Goal: Browse casually

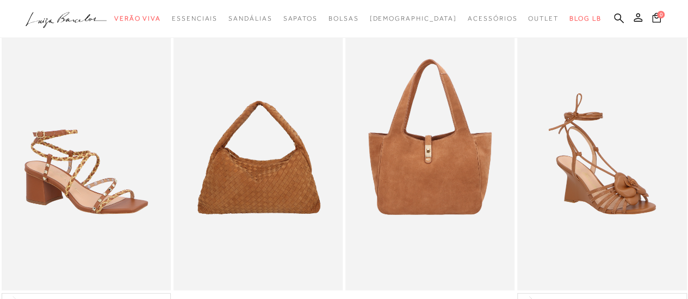
click at [52, 27] on icon ".a{fill-rule:evenodd;}" at bounding box center [67, 20] width 82 height 23
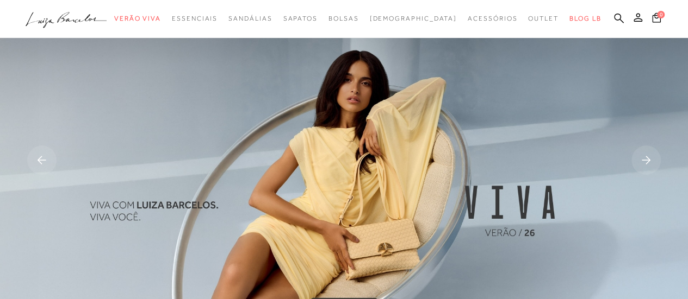
click at [52, 27] on icon ".a{fill-rule:evenodd;}" at bounding box center [67, 20] width 82 height 23
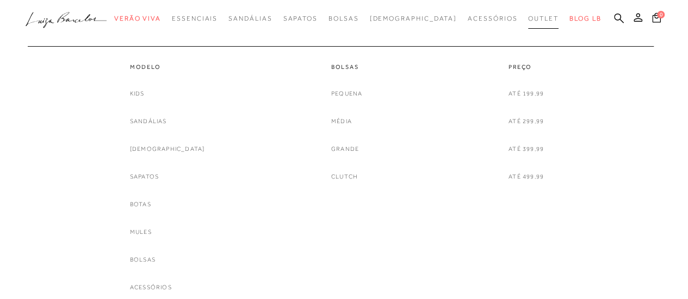
click at [528, 20] on span "Outlet" at bounding box center [543, 19] width 30 height 8
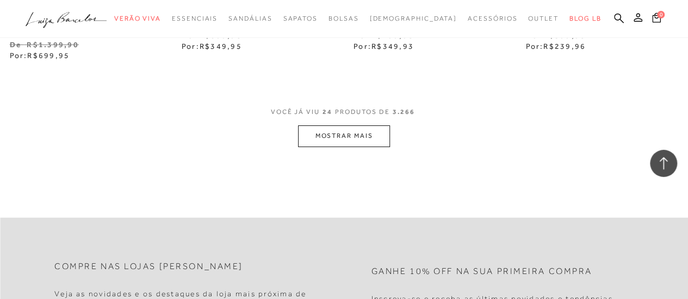
scroll to position [2174, 0]
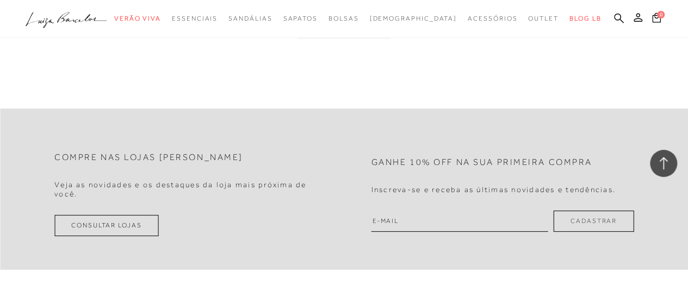
click at [88, 15] on icon at bounding box center [91, 18] width 32 height 8
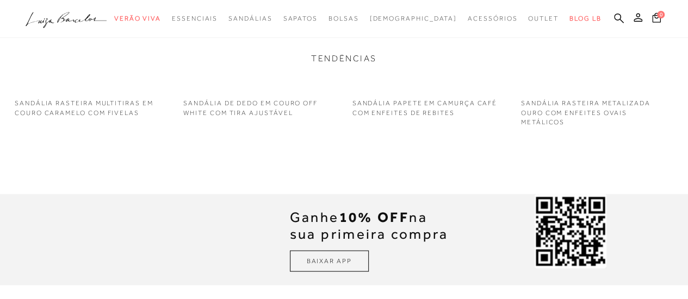
scroll to position [1141, 0]
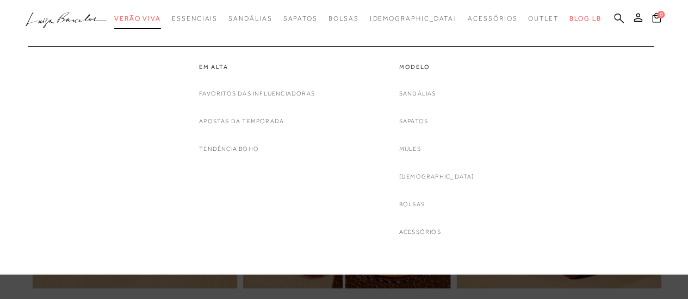
drag, startPoint x: 158, startPoint y: 20, endPoint x: 158, endPoint y: 8, distance: 12.0
click at [158, 20] on span "Verão Viva" at bounding box center [137, 19] width 47 height 8
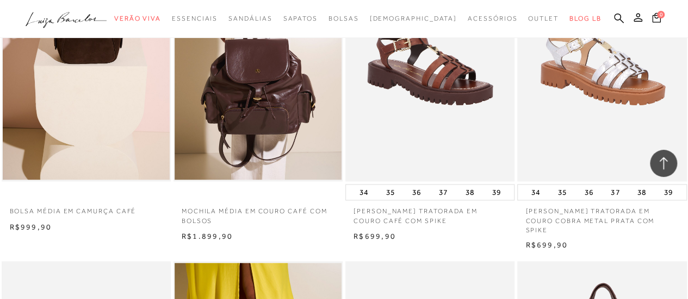
scroll to position [1033, 0]
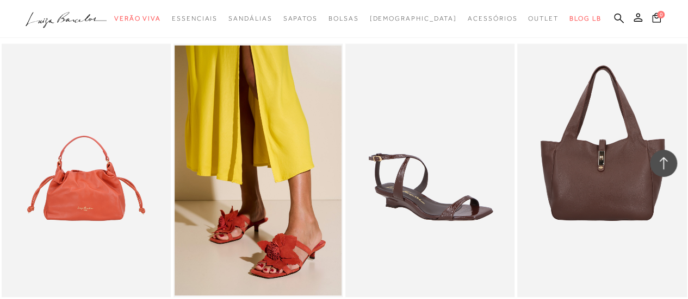
click at [82, 14] on icon ".a{fill-rule:evenodd;}" at bounding box center [67, 20] width 82 height 23
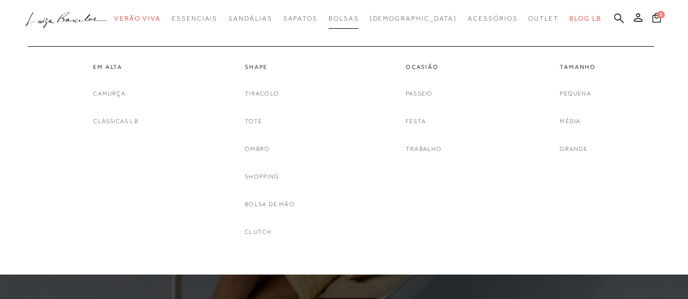
click at [359, 22] on span "Bolsas" at bounding box center [343, 19] width 30 height 8
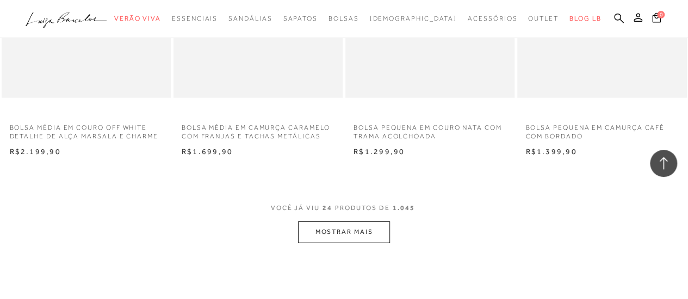
scroll to position [1957, 0]
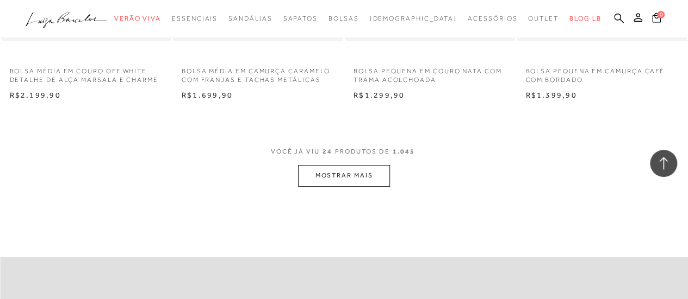
click at [343, 174] on button "MOSTRAR MAIS" at bounding box center [343, 175] width 91 height 21
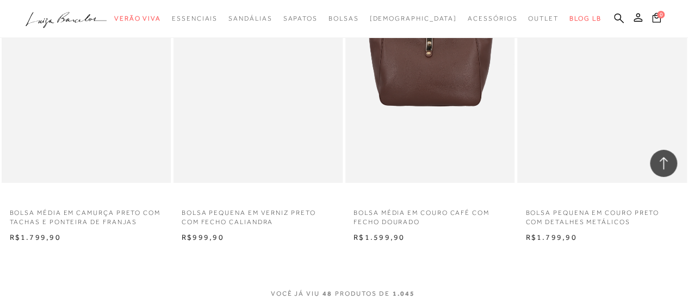
scroll to position [3913, 0]
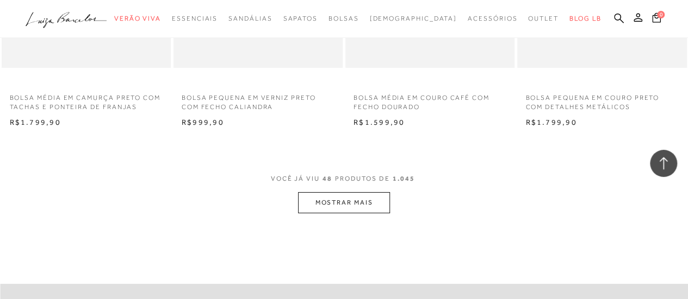
click at [346, 195] on button "MOSTRAR MAIS" at bounding box center [343, 202] width 91 height 21
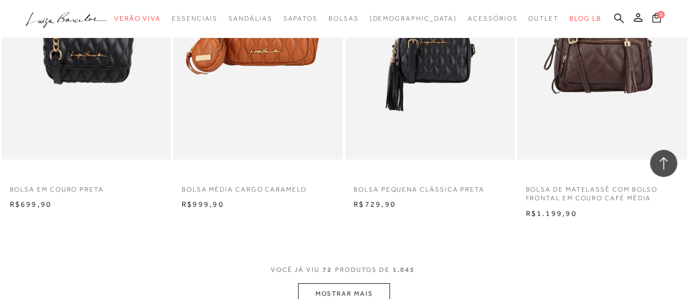
scroll to position [5870, 0]
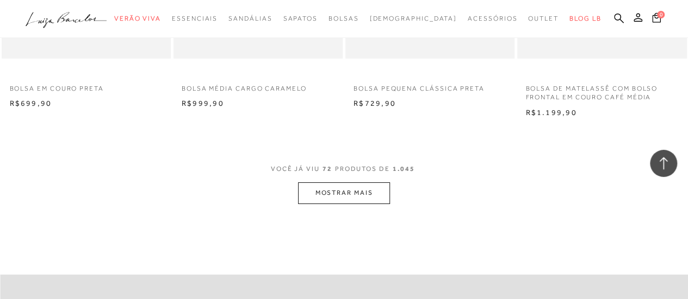
click at [365, 184] on button "MOSTRAR MAIS" at bounding box center [343, 193] width 91 height 21
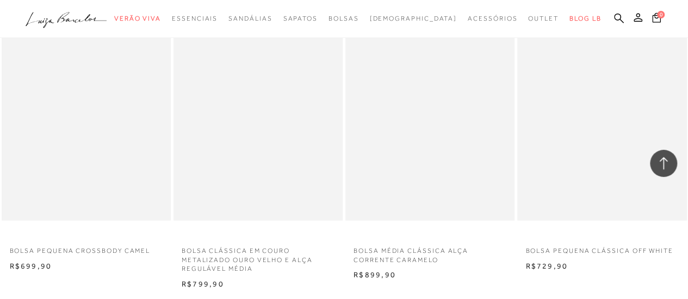
scroll to position [7120, 0]
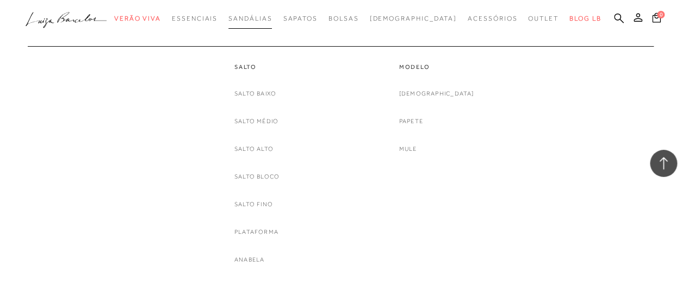
click at [258, 21] on span "Sandálias" at bounding box center [249, 19] width 43 height 8
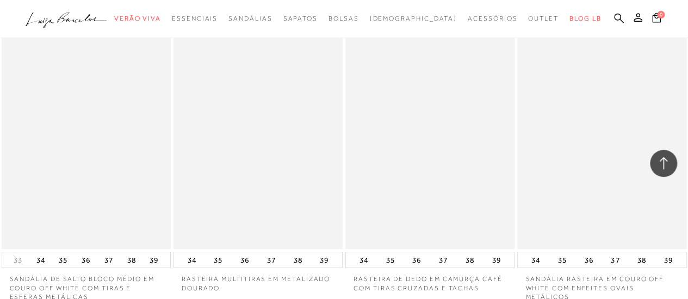
scroll to position [2011, 0]
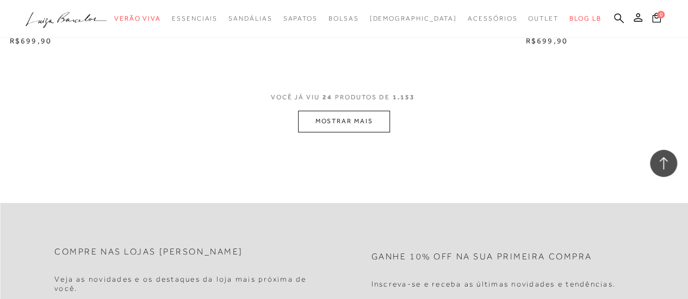
click at [351, 117] on button "MOSTRAR MAIS" at bounding box center [343, 121] width 91 height 21
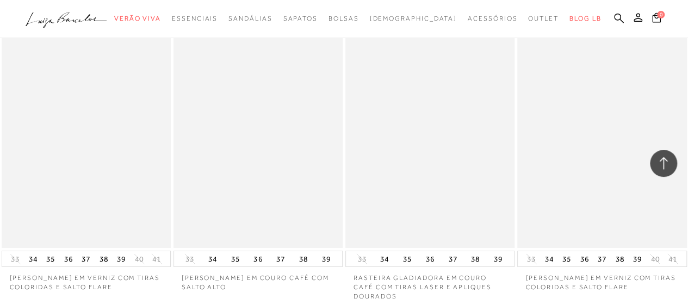
scroll to position [3913, 0]
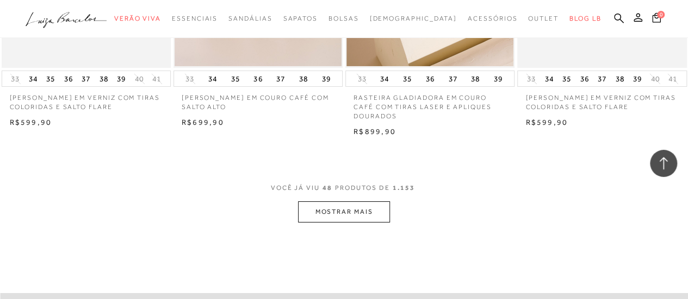
click at [373, 202] on button "MOSTRAR MAIS" at bounding box center [343, 212] width 91 height 21
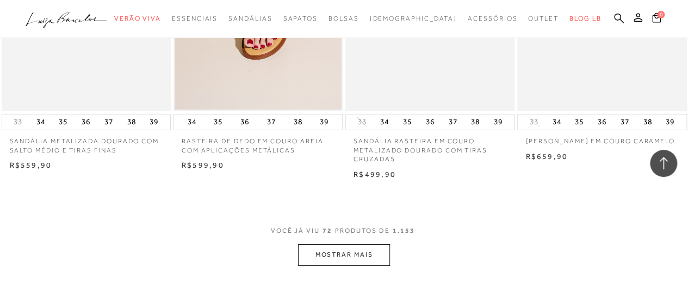
scroll to position [5924, 0]
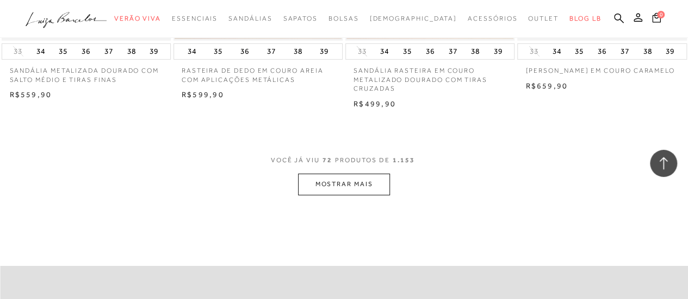
click at [322, 191] on button "MOSTRAR MAIS" at bounding box center [343, 184] width 91 height 21
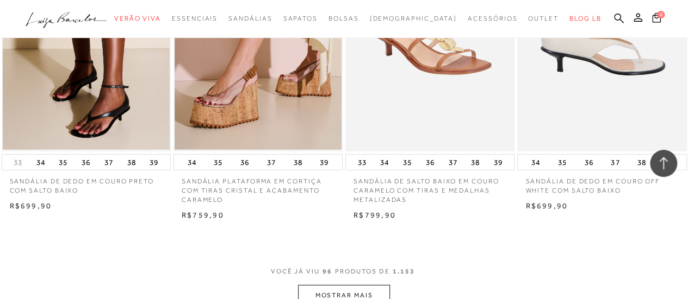
scroll to position [7935, 0]
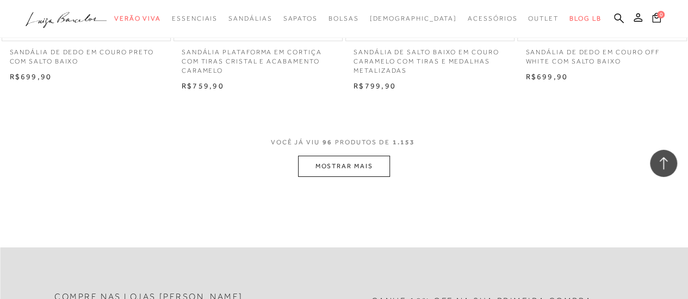
click at [339, 165] on button "MOSTRAR MAIS" at bounding box center [343, 166] width 91 height 21
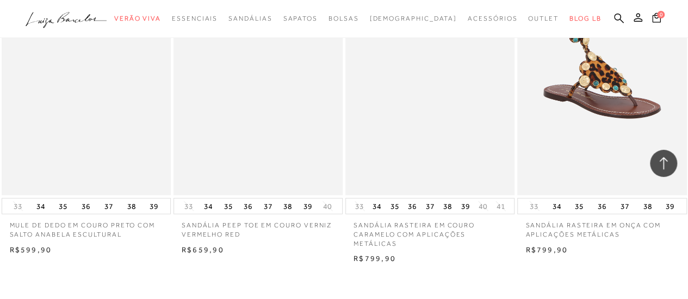
scroll to position [9891, 0]
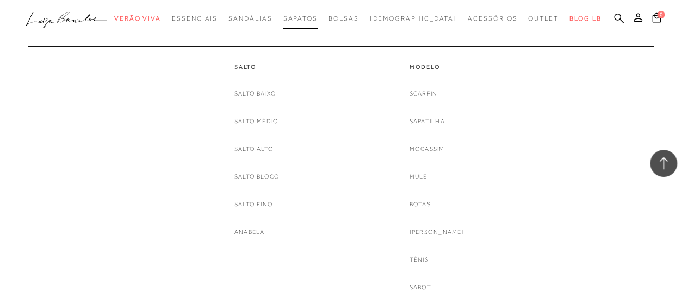
click at [312, 16] on span "Sapatos" at bounding box center [300, 19] width 34 height 8
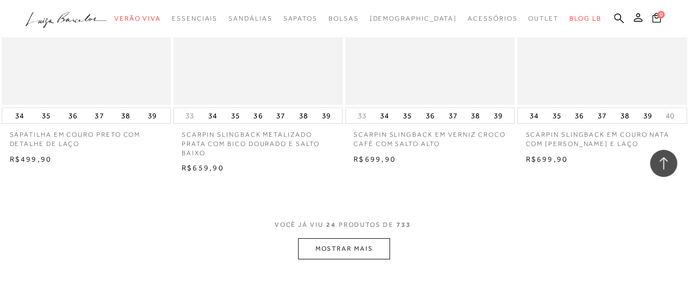
scroll to position [1902, 0]
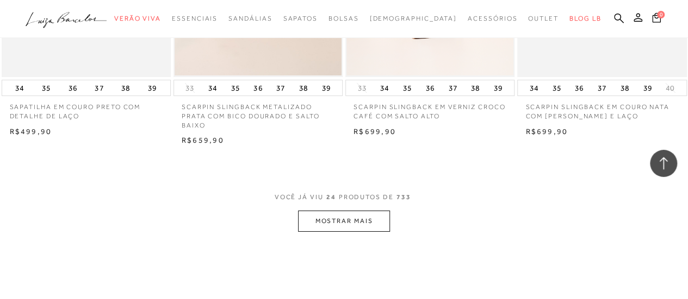
click at [365, 221] on button "MOSTRAR MAIS" at bounding box center [343, 221] width 91 height 21
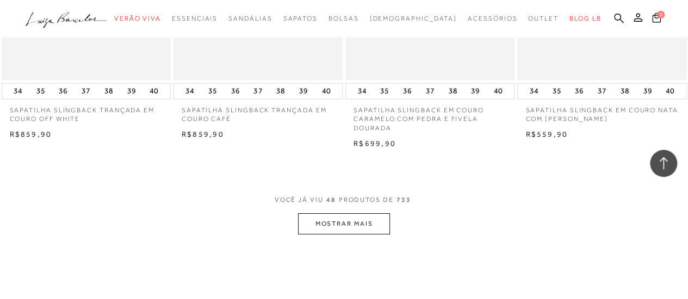
scroll to position [3913, 0]
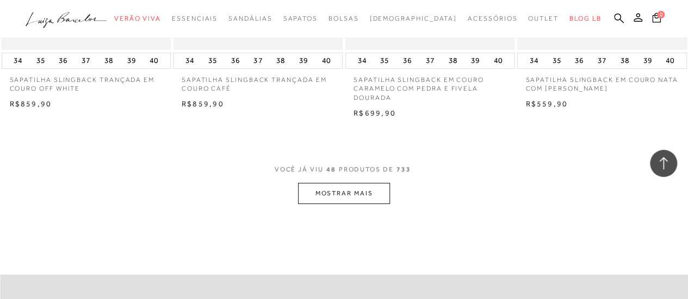
click at [361, 185] on button "MOSTRAR MAIS" at bounding box center [343, 193] width 91 height 21
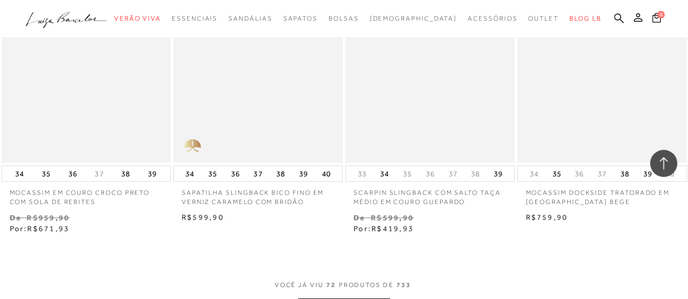
scroll to position [6033, 0]
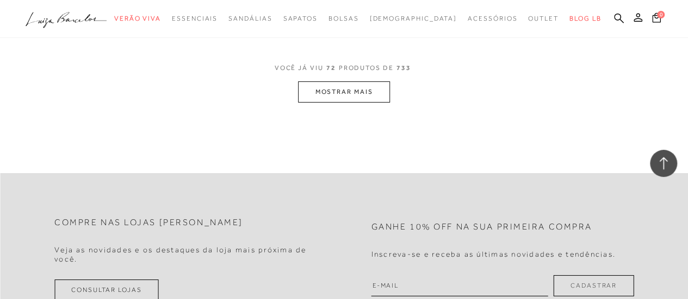
click at [354, 84] on button "MOSTRAR MAIS" at bounding box center [343, 92] width 91 height 21
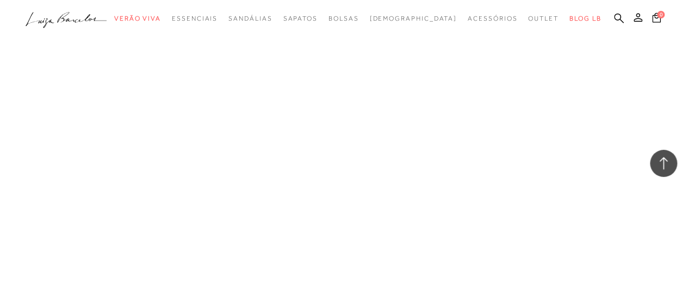
scroll to position [7663, 0]
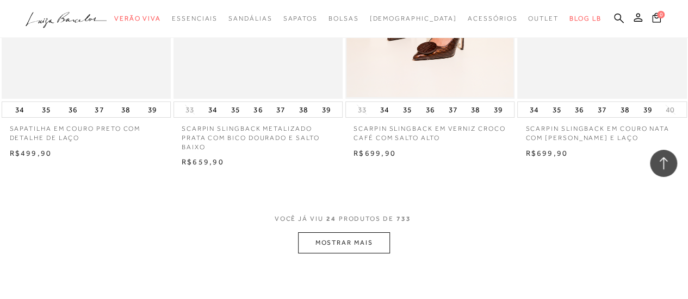
scroll to position [1983, 0]
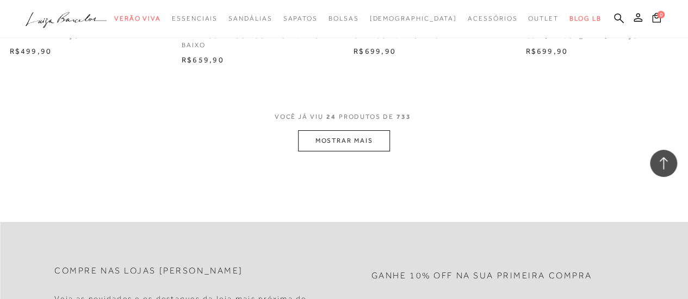
click at [345, 132] on button "MOSTRAR MAIS" at bounding box center [343, 140] width 91 height 21
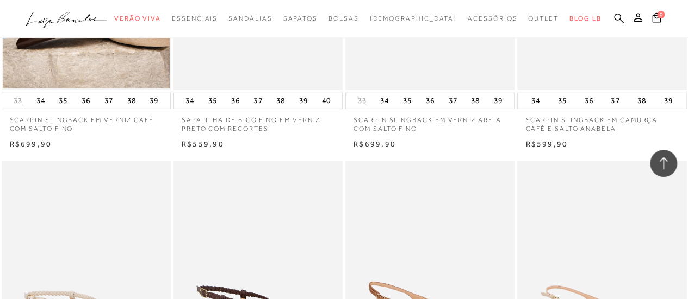
scroll to position [3667, 0]
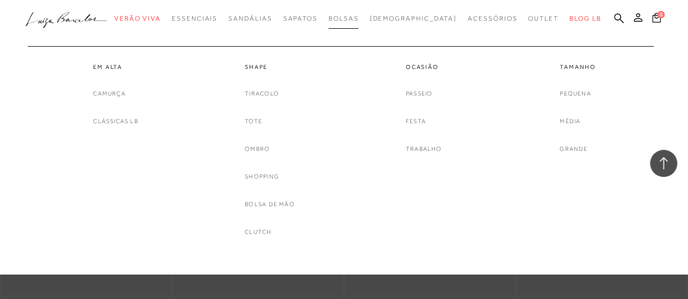
click at [357, 17] on span "Bolsas" at bounding box center [343, 19] width 30 height 8
